Goal: Information Seeking & Learning: Learn about a topic

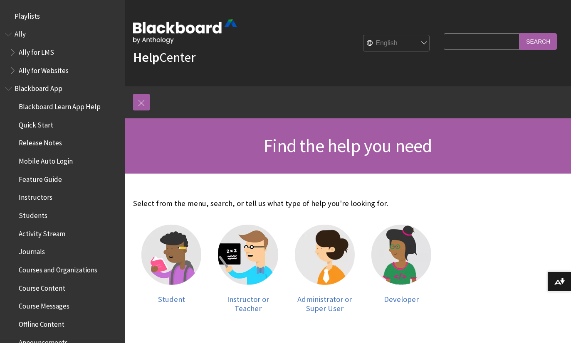
click at [182, 291] on div at bounding box center [171, 260] width 60 height 70
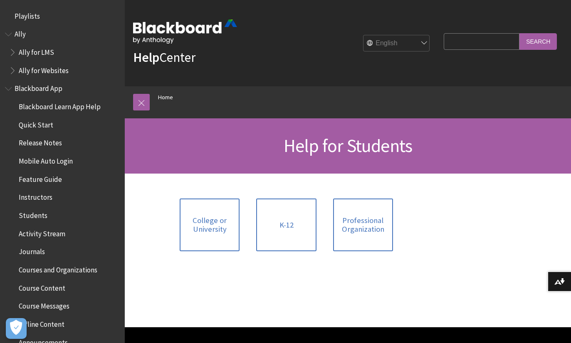
click at [210, 237] on link "College or University" at bounding box center [210, 225] width 60 height 53
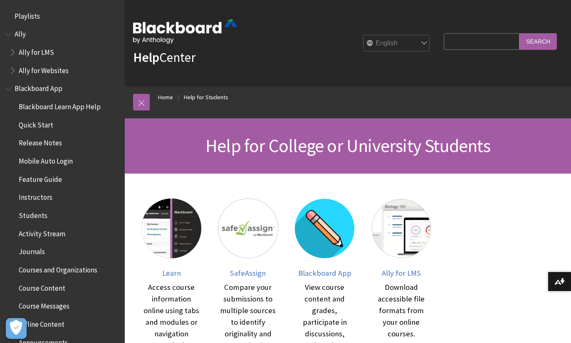
click at [174, 278] on link "Learn Access course information online using tabs and modules or navigation con…" at bounding box center [171, 299] width 60 height 200
